Goal: Find specific page/section

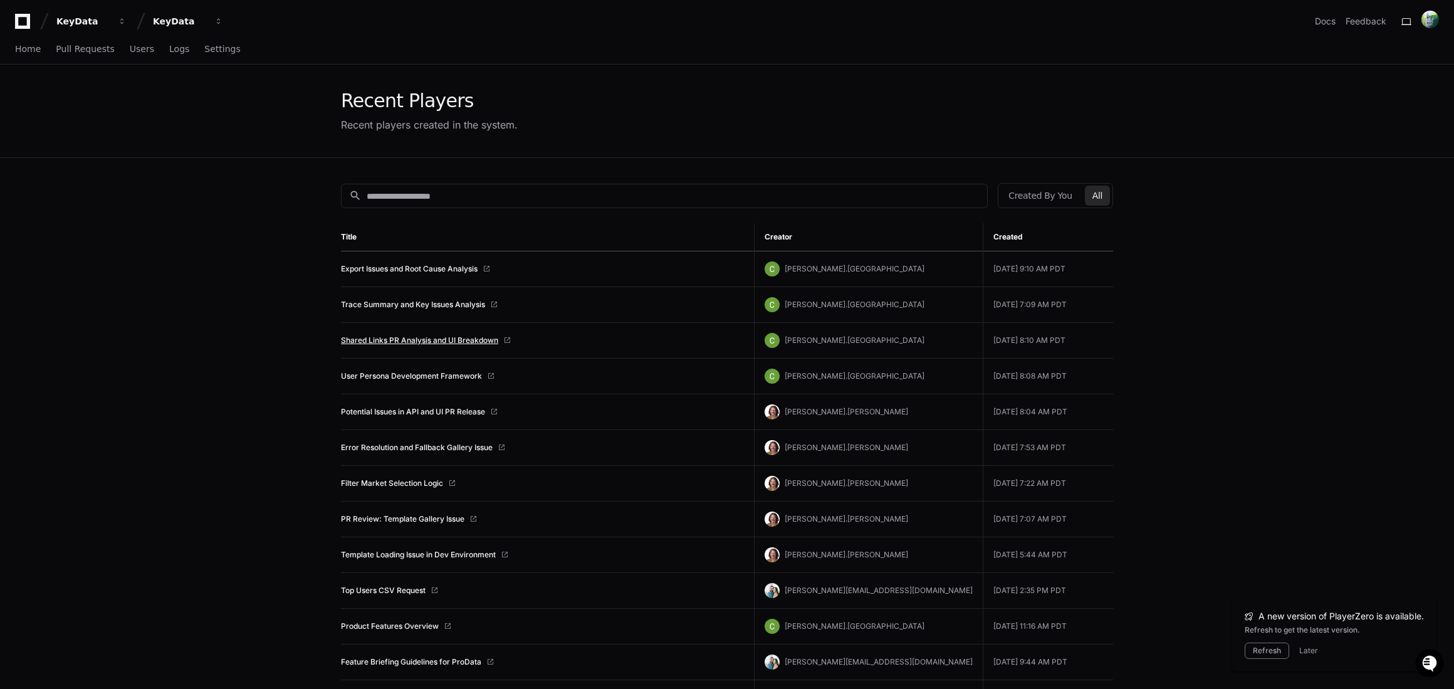
click at [412, 342] on link "Shared Links PR Analysis and UI Breakdown" at bounding box center [419, 340] width 157 height 10
click at [416, 341] on link "Shared Links PR Analysis and UI Breakdown" at bounding box center [419, 340] width 157 height 10
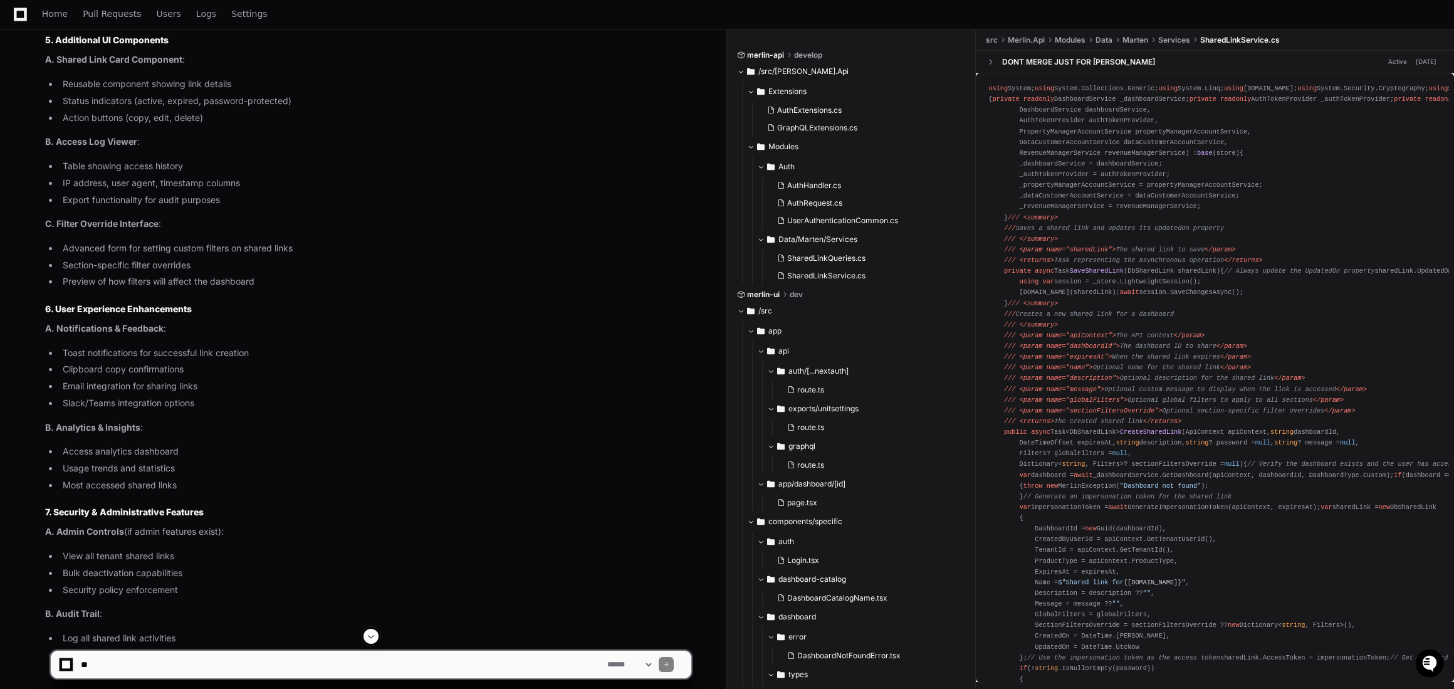
scroll to position [2604, 0]
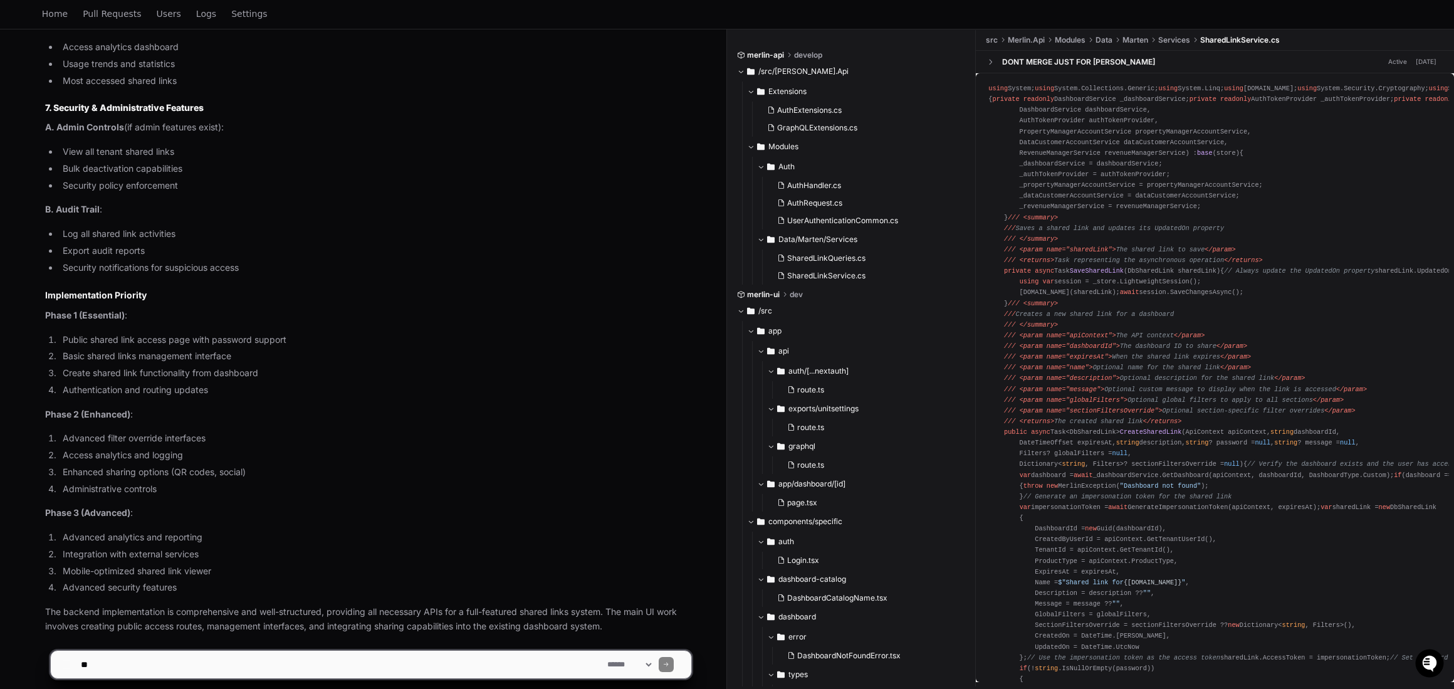
scroll to position [3093, 0]
